Goal: Task Accomplishment & Management: Manage account settings

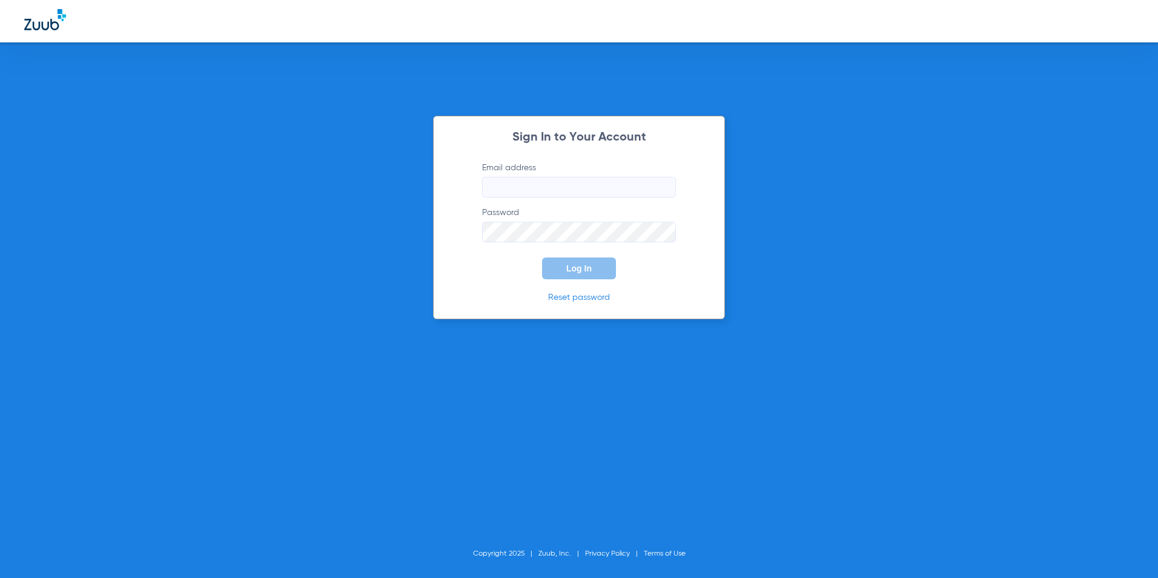
type input "[EMAIL_ADDRESS][DOMAIN_NAME]"
drag, startPoint x: 847, startPoint y: 56, endPoint x: 605, endPoint y: 274, distance: 326.4
click at [597, 274] on button "Log In" at bounding box center [579, 268] width 74 height 22
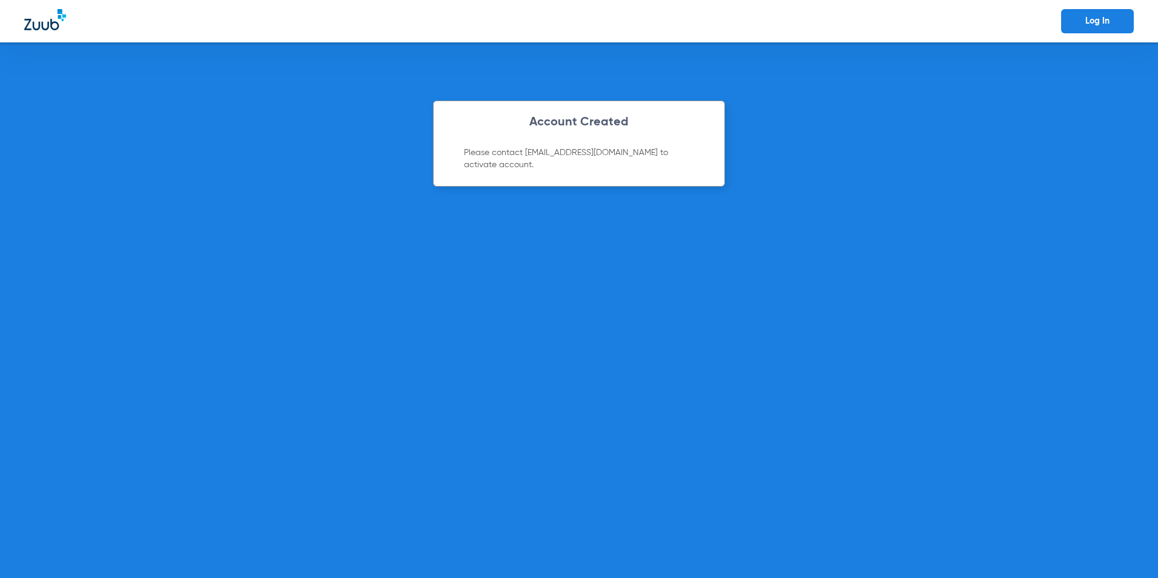
click at [597, 23] on link "Log In" at bounding box center [1097, 21] width 73 height 24
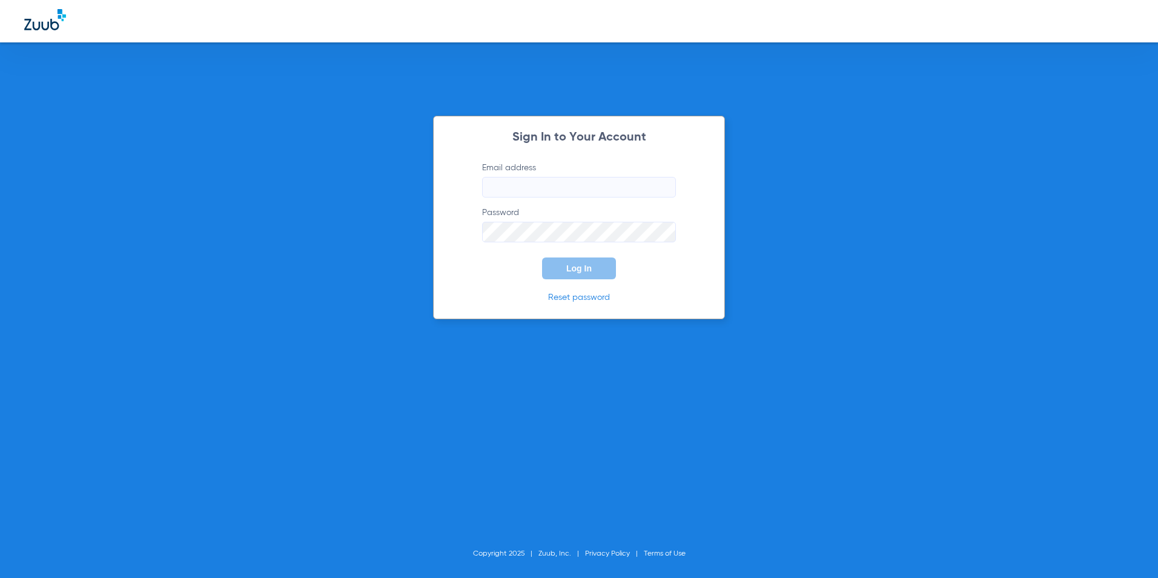
type input "[EMAIL_ADDRESS][DOMAIN_NAME]"
click at [552, 263] on button "Log In" at bounding box center [579, 268] width 74 height 22
